Goal: Task Accomplishment & Management: Complete application form

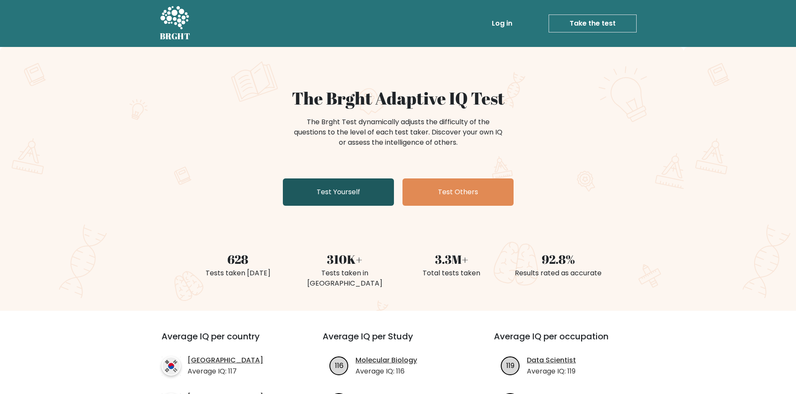
click at [344, 194] on link "Test Yourself" at bounding box center [338, 192] width 111 height 27
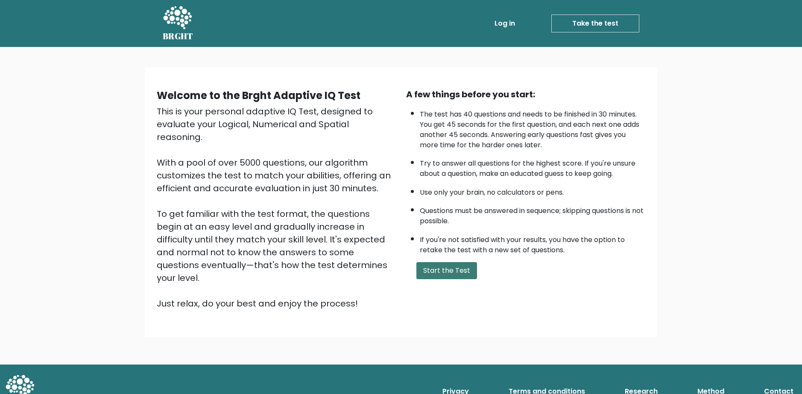
click at [439, 270] on button "Start the Test" at bounding box center [447, 270] width 61 height 17
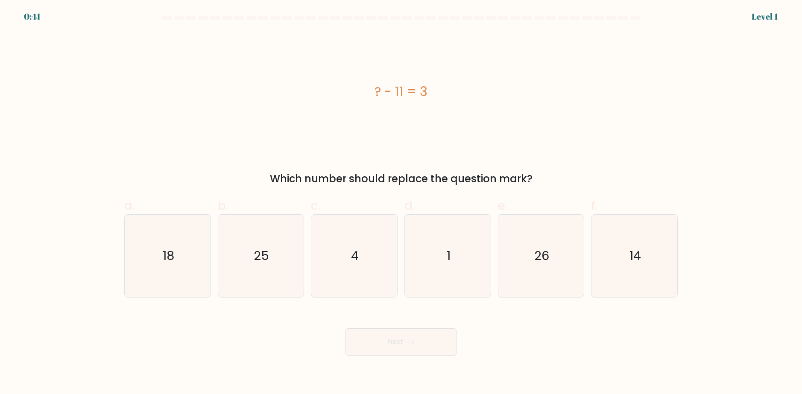
drag, startPoint x: 289, startPoint y: 180, endPoint x: 498, endPoint y: 166, distance: 209.4
click at [498, 166] on div "? - 11 = 3 Which number should replace the question mark?" at bounding box center [401, 109] width 564 height 154
click at [625, 252] on icon "14" at bounding box center [634, 256] width 82 height 82
click at [402, 203] on input "f. 14" at bounding box center [401, 200] width 0 height 6
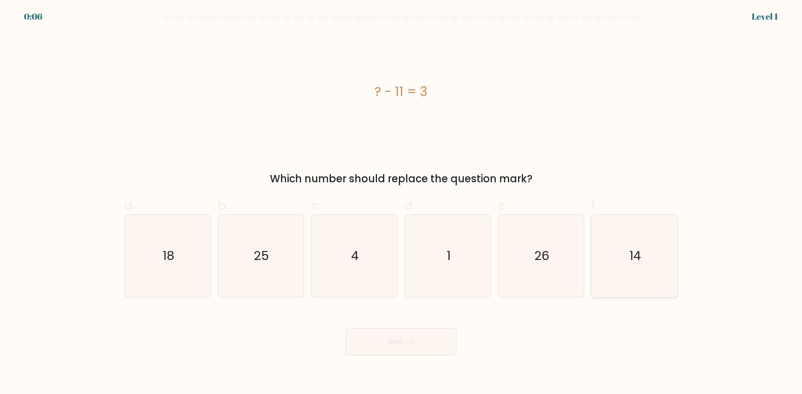
radio input "true"
click at [428, 346] on button "Next" at bounding box center [401, 342] width 111 height 27
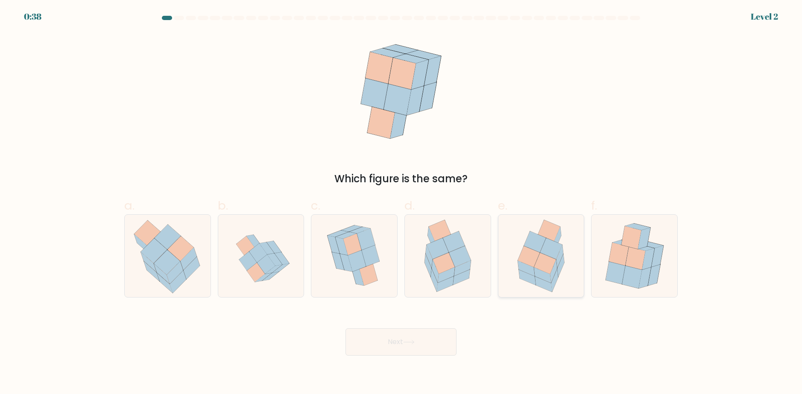
click at [557, 275] on icon at bounding box center [555, 280] width 7 height 23
click at [402, 203] on input "e." at bounding box center [401, 200] width 0 height 6
radio input "true"
click at [366, 346] on button "Next" at bounding box center [401, 342] width 111 height 27
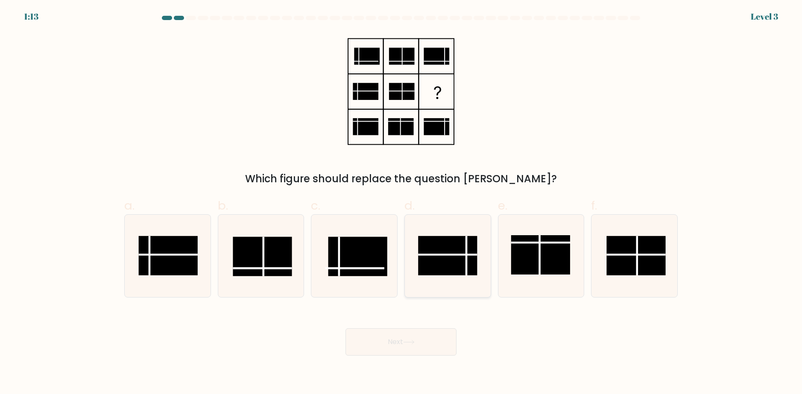
click at [465, 255] on line at bounding box center [447, 255] width 59 height 0
click at [402, 203] on input "d." at bounding box center [401, 200] width 0 height 6
radio input "true"
click at [389, 341] on button "Next" at bounding box center [401, 342] width 111 height 27
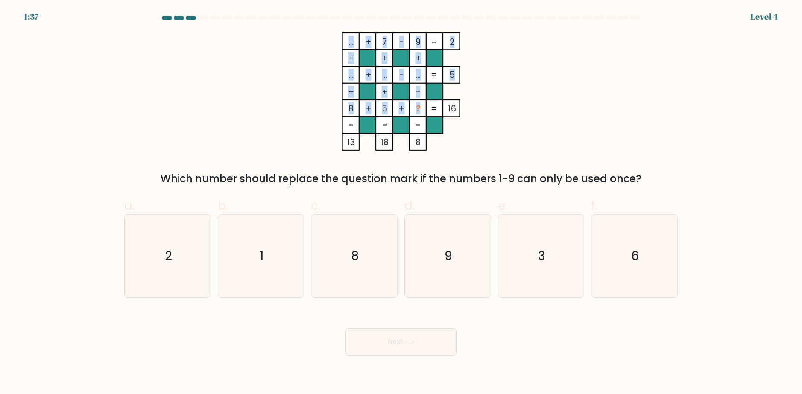
click at [414, 109] on icon "... + 7 - 9 2 + + + ... + ... - ... 5 + + - 8 + 5 + ? = 16 = = = = 13 18 8 =" at bounding box center [401, 91] width 256 height 118
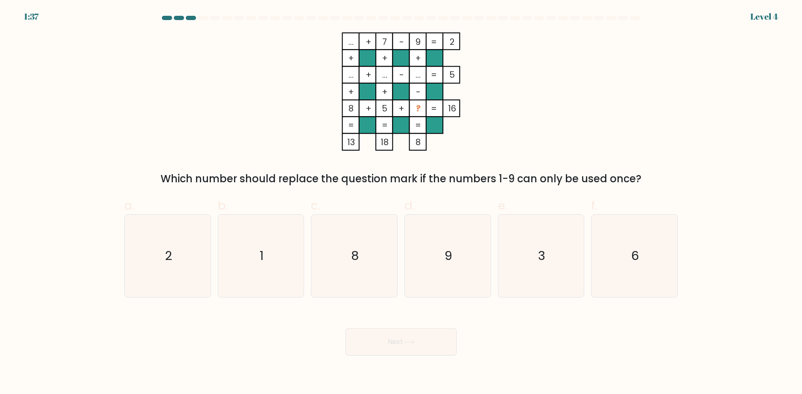
click at [521, 100] on icon "... + 7 - 9 2 + + + ... + ... - ... 5 + + - 8 + 5 + ? = 16 = = = = 13 18 8 =" at bounding box center [401, 91] width 256 height 118
drag, startPoint x: 355, startPoint y: 263, endPoint x: 371, endPoint y: 288, distance: 29.6
click at [355, 262] on text "8" at bounding box center [356, 256] width 8 height 17
click at [401, 203] on input "c. 8" at bounding box center [401, 200] width 0 height 6
radio input "true"
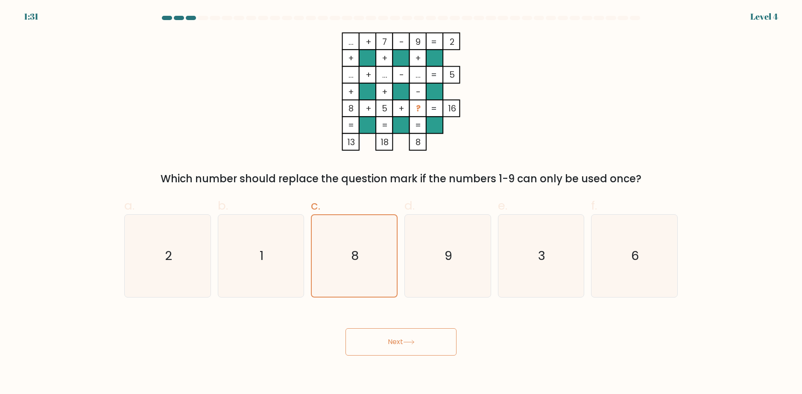
click at [394, 339] on button "Next" at bounding box center [401, 342] width 111 height 27
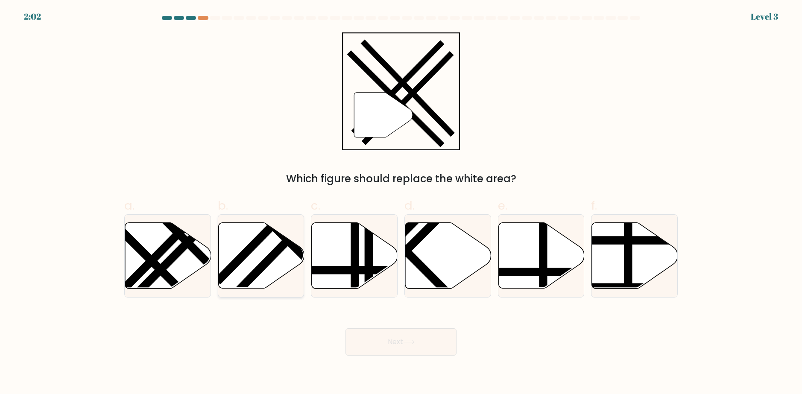
click at [267, 260] on line at bounding box center [296, 231] width 129 height 132
click at [401, 203] on input "b." at bounding box center [401, 200] width 0 height 6
radio input "true"
click at [407, 342] on icon at bounding box center [409, 342] width 12 height 5
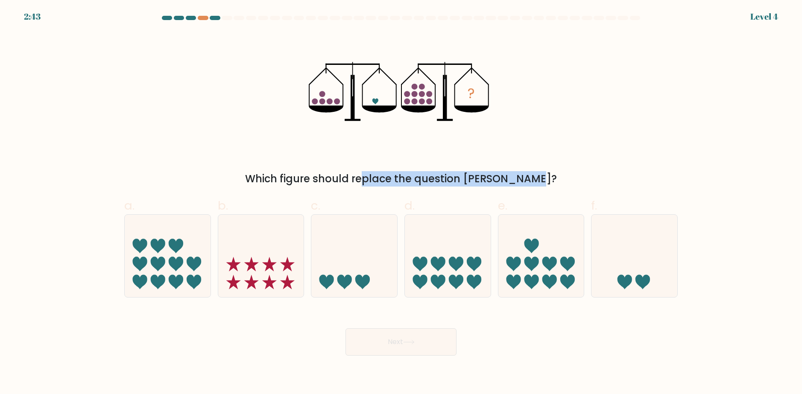
drag, startPoint x: 368, startPoint y: 190, endPoint x: 482, endPoint y: 181, distance: 114.8
click at [482, 181] on div "Which figure should replace the question [PERSON_NAME]?" at bounding box center [400, 178] width 543 height 15
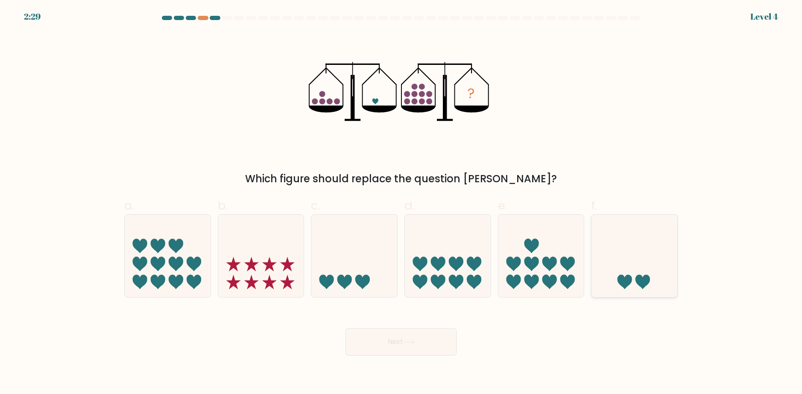
click at [619, 258] on icon at bounding box center [635, 256] width 86 height 71
click at [402, 203] on input "f." at bounding box center [401, 200] width 0 height 6
radio input "true"
click at [446, 335] on button "Next" at bounding box center [401, 342] width 111 height 27
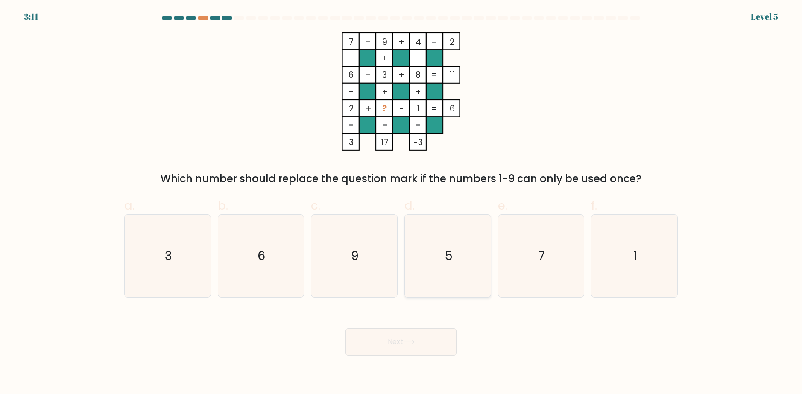
click at [409, 226] on icon "5" at bounding box center [448, 256] width 82 height 82
click at [402, 203] on input "d. 5" at bounding box center [401, 200] width 0 height 6
radio input "true"
click at [429, 339] on button "Next" at bounding box center [401, 342] width 111 height 27
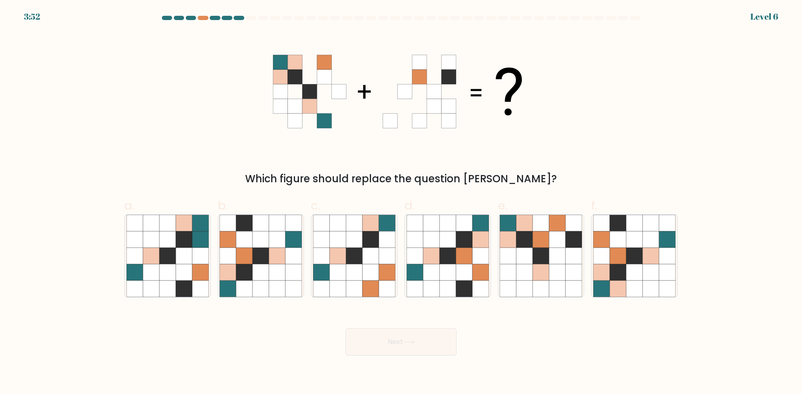
drag, startPoint x: 299, startPoint y: 181, endPoint x: 555, endPoint y: 180, distance: 255.5
click at [555, 180] on div "Which figure should replace the question [PERSON_NAME]?" at bounding box center [400, 178] width 543 height 15
click at [555, 178] on div "Which figure should replace the question [PERSON_NAME]?" at bounding box center [400, 178] width 543 height 15
click at [560, 299] on form at bounding box center [401, 186] width 802 height 340
drag, startPoint x: 551, startPoint y: 293, endPoint x: 530, endPoint y: 293, distance: 20.9
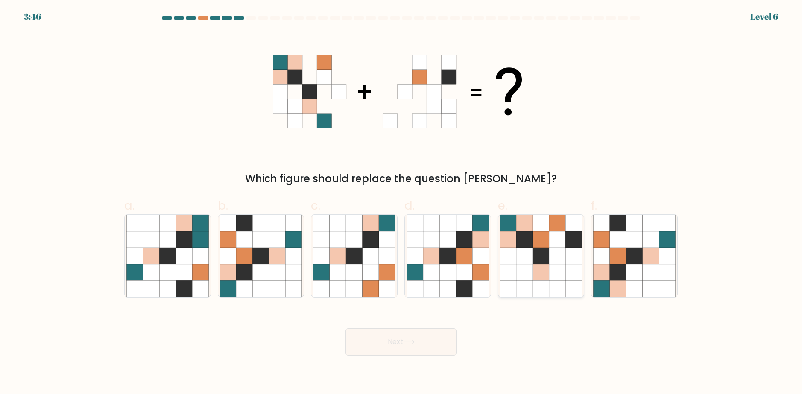
click at [549, 293] on icon at bounding box center [557, 289] width 16 height 16
click at [402, 203] on input "e." at bounding box center [401, 200] width 0 height 6
radio input "true"
click at [404, 355] on button "Next" at bounding box center [401, 342] width 111 height 27
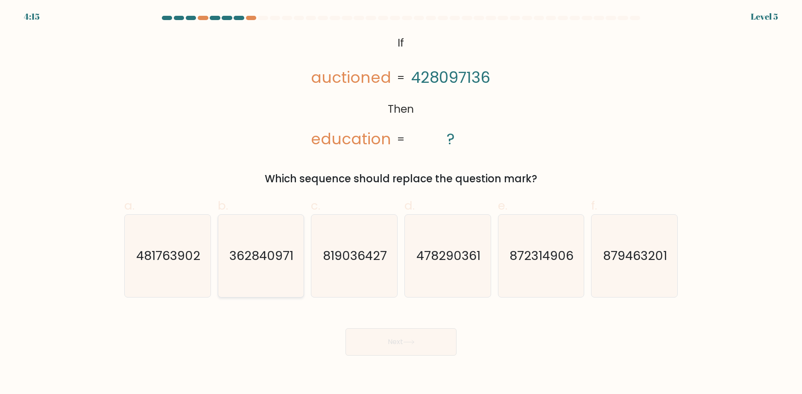
click at [292, 254] on text "362840971" at bounding box center [262, 256] width 64 height 17
click at [401, 203] on input "b. 362840971" at bounding box center [401, 200] width 0 height 6
radio input "true"
click at [384, 349] on button "Next" at bounding box center [401, 342] width 111 height 27
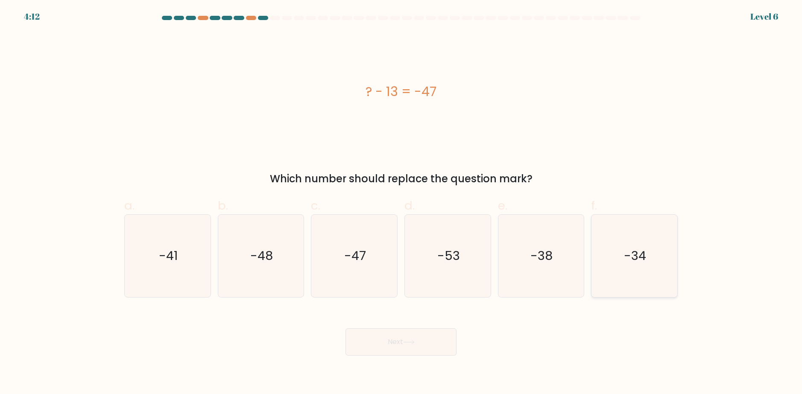
click at [603, 282] on icon "-34" at bounding box center [634, 256] width 82 height 82
click at [402, 203] on input "f. -34" at bounding box center [401, 200] width 0 height 6
radio input "true"
click at [384, 337] on button "Next" at bounding box center [401, 342] width 111 height 27
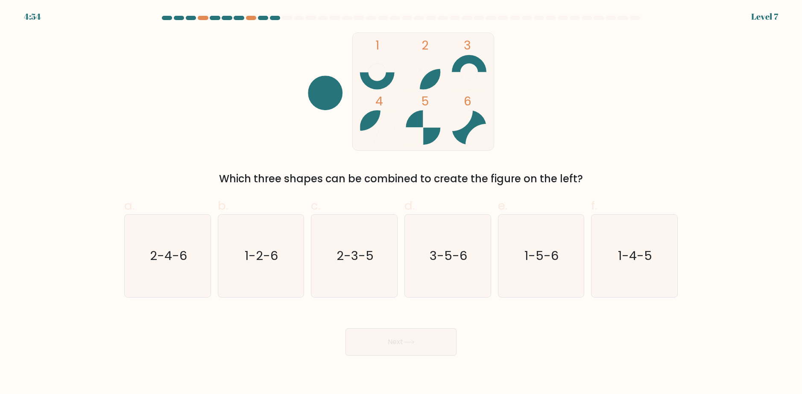
drag, startPoint x: 408, startPoint y: 76, endPoint x: 357, endPoint y: 152, distance: 91.4
click at [375, 117] on icon "1 2 3 4 5 6" at bounding box center [401, 91] width 230 height 118
click at [398, 218] on div "c. 2-3-5" at bounding box center [355, 247] width 94 height 101
click at [440, 288] on icon "3-5-6" at bounding box center [448, 256] width 82 height 82
click at [402, 203] on input "d. 3-5-6" at bounding box center [401, 200] width 0 height 6
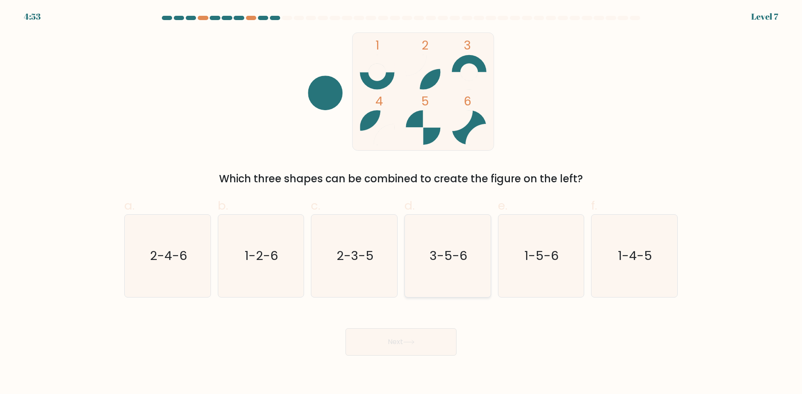
radio input "true"
click at [405, 344] on icon at bounding box center [409, 342] width 12 height 5
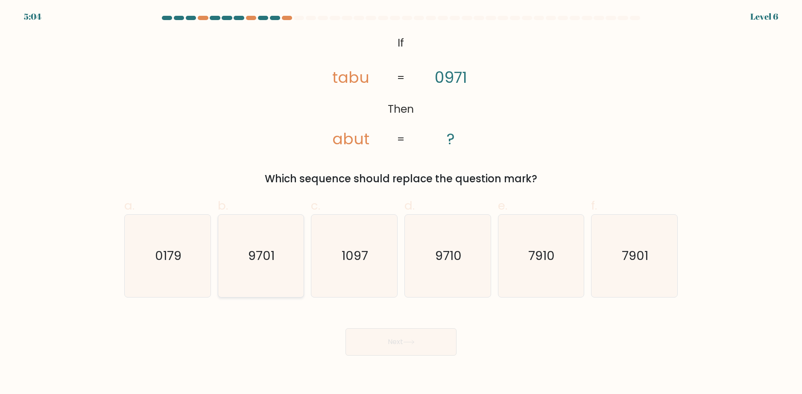
click at [235, 267] on icon "9701" at bounding box center [261, 256] width 82 height 82
click at [401, 203] on input "b. 9701" at bounding box center [401, 200] width 0 height 6
radio input "true"
click at [402, 346] on button "Next" at bounding box center [401, 342] width 111 height 27
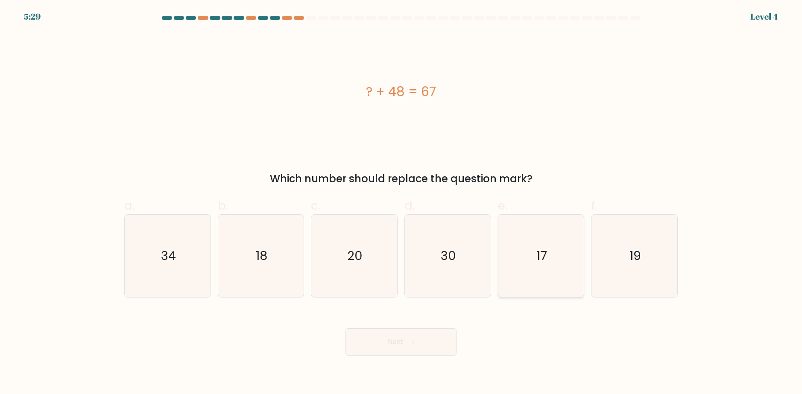
click at [581, 224] on icon "17" at bounding box center [541, 256] width 82 height 82
click at [402, 203] on input "e. 17" at bounding box center [401, 200] width 0 height 6
radio input "true"
drag, startPoint x: 595, startPoint y: 243, endPoint x: 588, endPoint y: 247, distance: 7.7
click at [596, 243] on icon "19" at bounding box center [634, 256] width 82 height 82
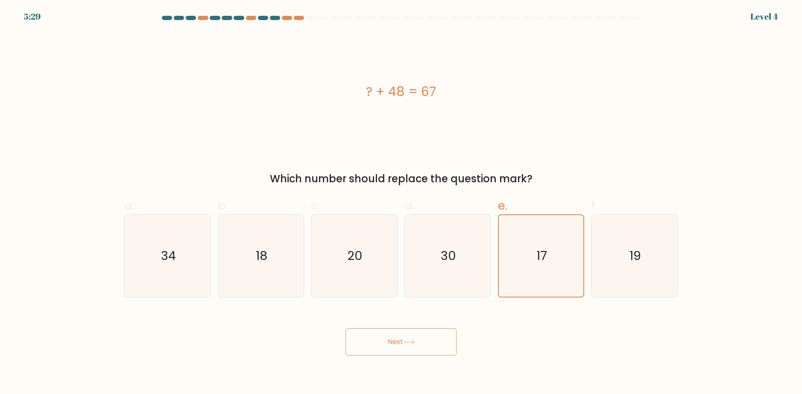
click at [402, 203] on input "f. 19" at bounding box center [401, 200] width 0 height 6
radio input "true"
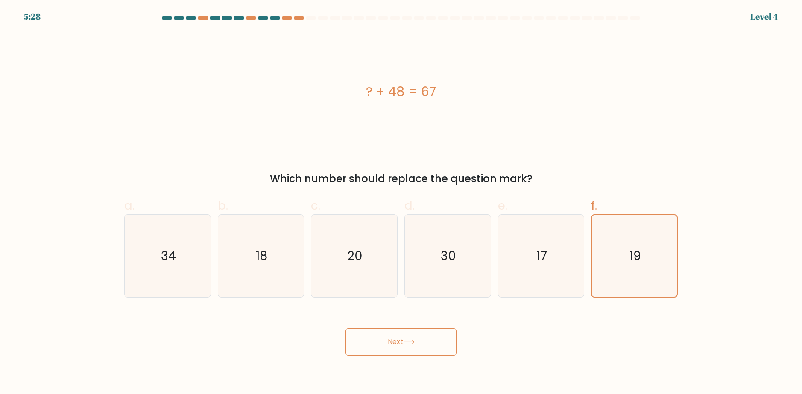
click at [440, 333] on button "Next" at bounding box center [401, 342] width 111 height 27
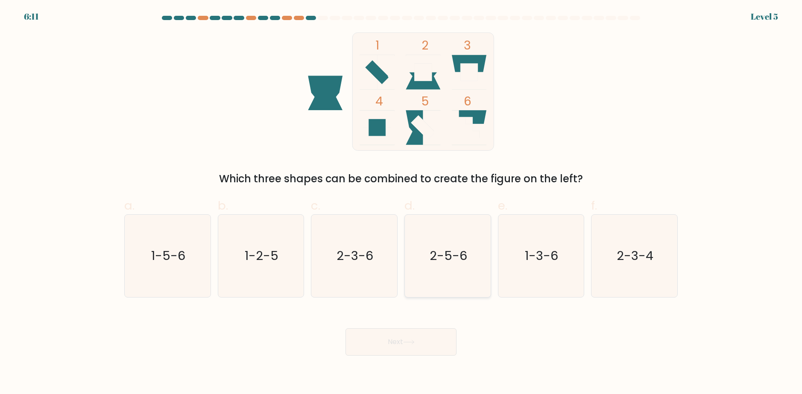
drag, startPoint x: 465, startPoint y: 233, endPoint x: 431, endPoint y: 335, distance: 107.9
click at [465, 233] on icon "2-5-6" at bounding box center [448, 256] width 82 height 82
click at [402, 203] on input "d. 2-5-6" at bounding box center [401, 200] width 0 height 6
radio input "true"
click at [416, 350] on button "Next" at bounding box center [401, 342] width 111 height 27
